Goal: Task Accomplishment & Management: Complete application form

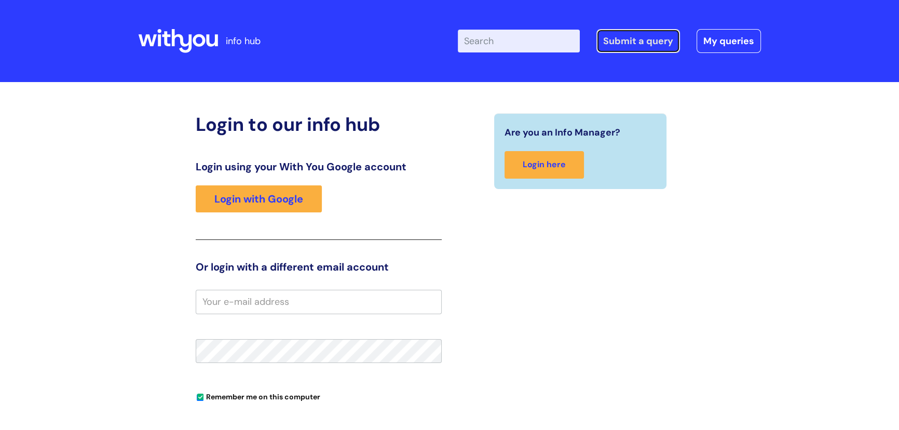
click at [636, 38] on link "Submit a query" at bounding box center [638, 41] width 84 height 24
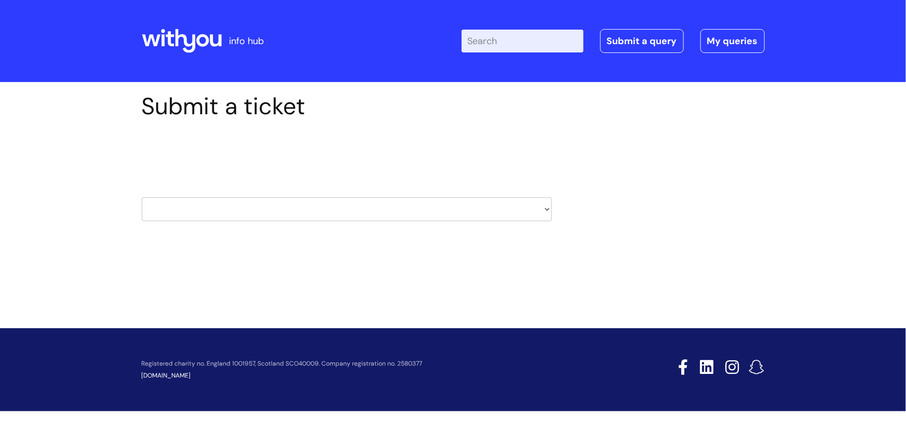
click at [384, 212] on select "HR / People IT and Support Clinical Drug Alerts Finance Accounts Data Support T…" at bounding box center [347, 209] width 410 height 24
select select "it_and_support"
click at [142, 197] on select "HR / People IT and Support Clinical Drug Alerts Finance Accounts Data Support T…" at bounding box center [347, 209] width 410 height 24
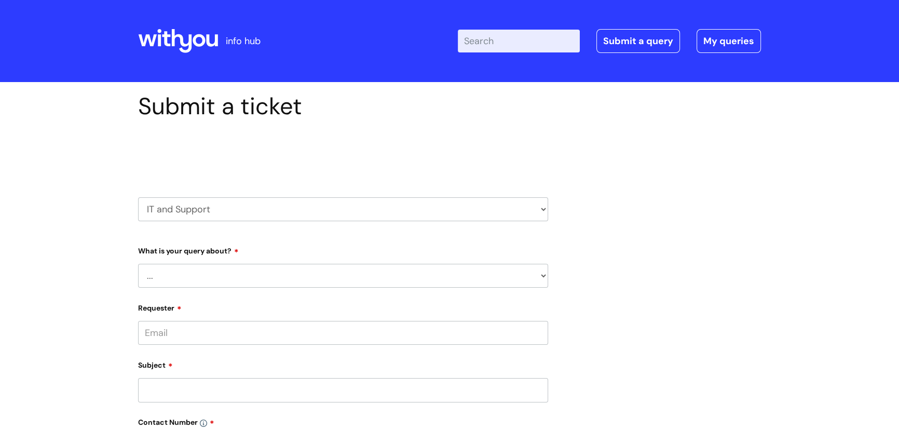
click at [460, 211] on select "HR / People IT and Support Clinical Drug Alerts Finance Accounts Data Support T…" at bounding box center [343, 209] width 410 height 24
click at [256, 277] on select "... Mobile Phone Reset & MFA Accounts, Starters and Leavers IT Hardware issue I…" at bounding box center [343, 276] width 410 height 24
select select "Mobile Phone Reset & MFA"
click at [138, 264] on select "... Mobile Phone Reset & MFA Accounts, Starters and Leavers IT Hardware issue I…" at bounding box center [343, 276] width 410 height 24
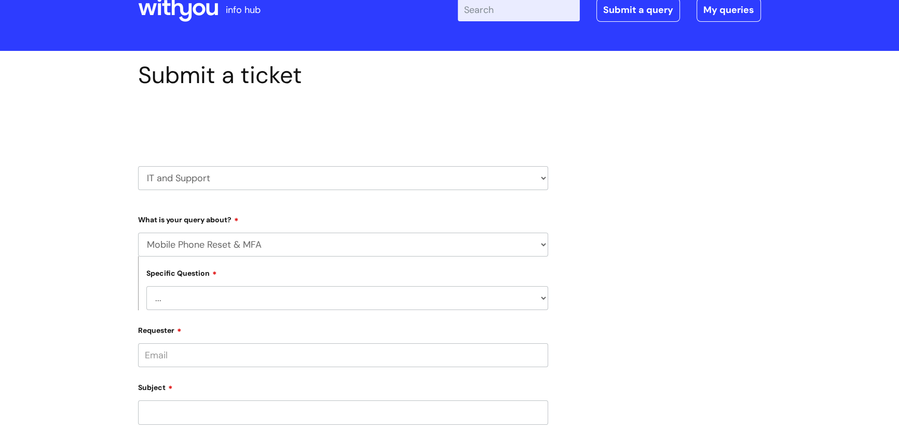
scroll to position [47, 0]
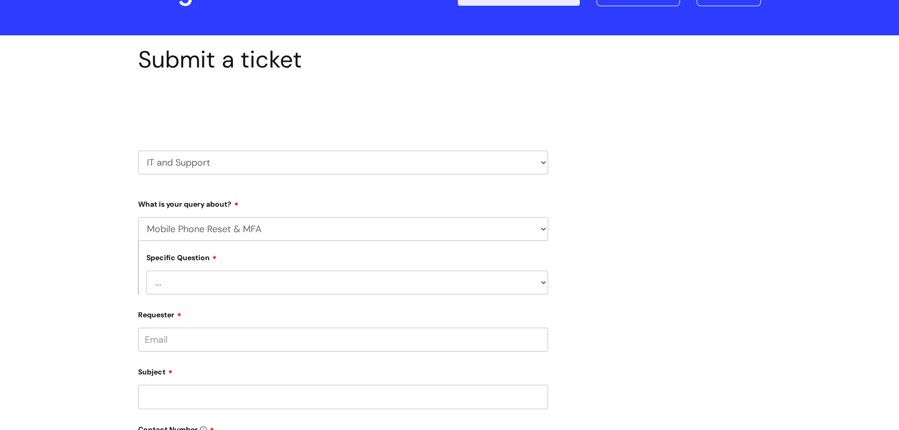
click at [213, 286] on select "... Support with Mobile Phone Reset & MFA" at bounding box center [347, 282] width 402 height 24
select select "Support with Mobile Phone Reset & MFA"
click at [146, 270] on select "... Support with Mobile Phone Reset & MFA" at bounding box center [347, 282] width 402 height 24
click at [198, 343] on input "Requester" at bounding box center [343, 339] width 410 height 24
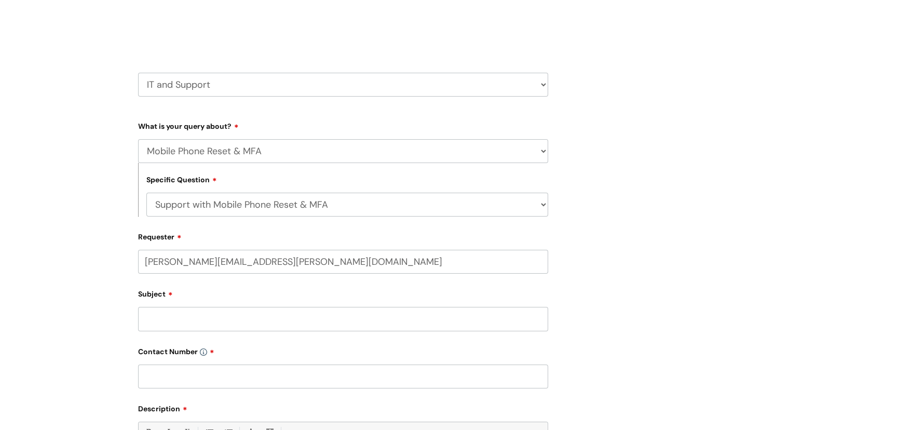
scroll to position [141, 0]
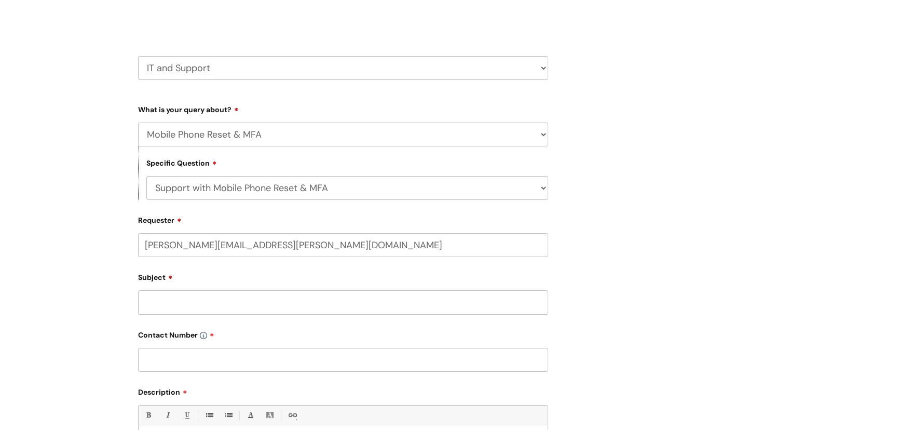
type input "jill.foulds@wearewithyou.org.uk"
click at [203, 306] on input "Subject" at bounding box center [343, 305] width 410 height 24
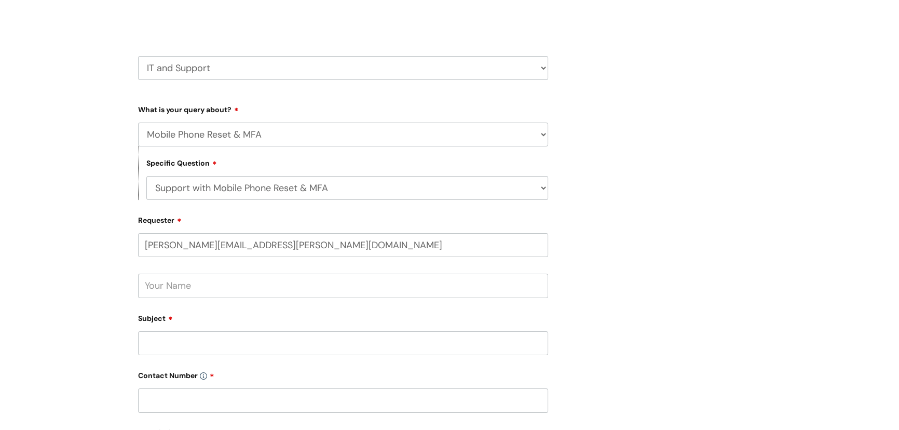
click at [168, 290] on input "text" at bounding box center [343, 286] width 410 height 24
type input "jill foulds"
click at [145, 339] on input "Subject" at bounding box center [343, 343] width 410 height 24
type input "MFA not working"
click at [155, 398] on input "text" at bounding box center [343, 400] width 410 height 24
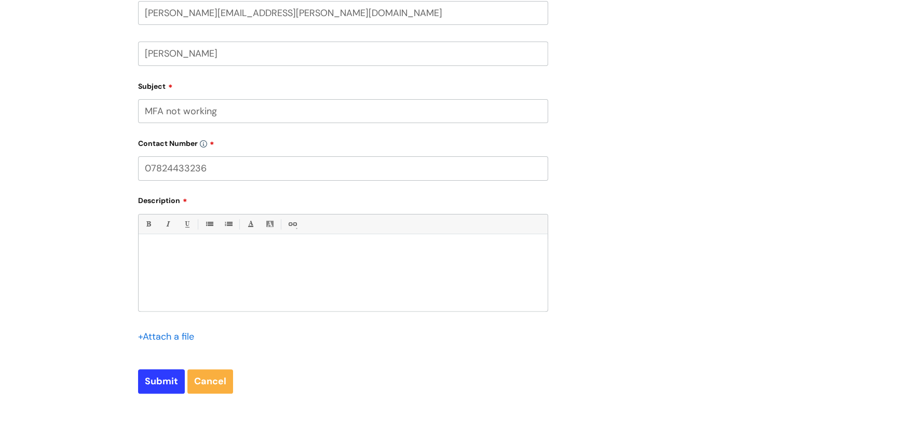
scroll to position [377, 0]
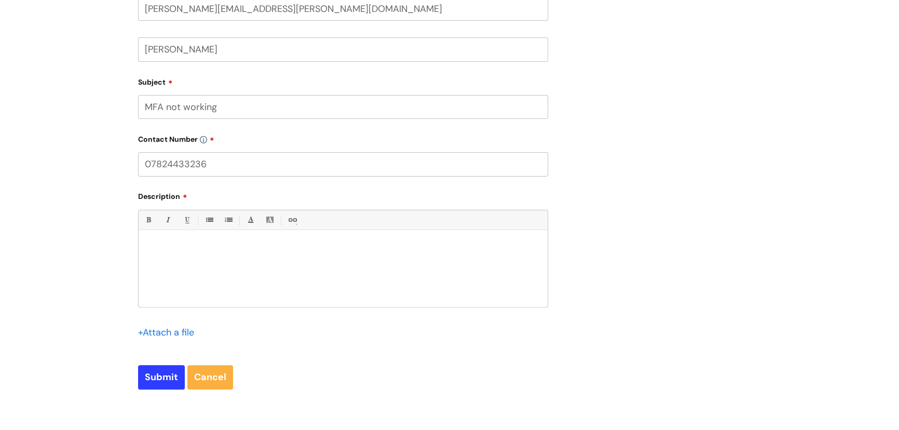
type input "07824433236"
click at [149, 243] on p at bounding box center [342, 247] width 393 height 9
click at [171, 374] on input "Submit" at bounding box center [161, 377] width 47 height 24
type input "Please Wait..."
